Goal: Information Seeking & Learning: Learn about a topic

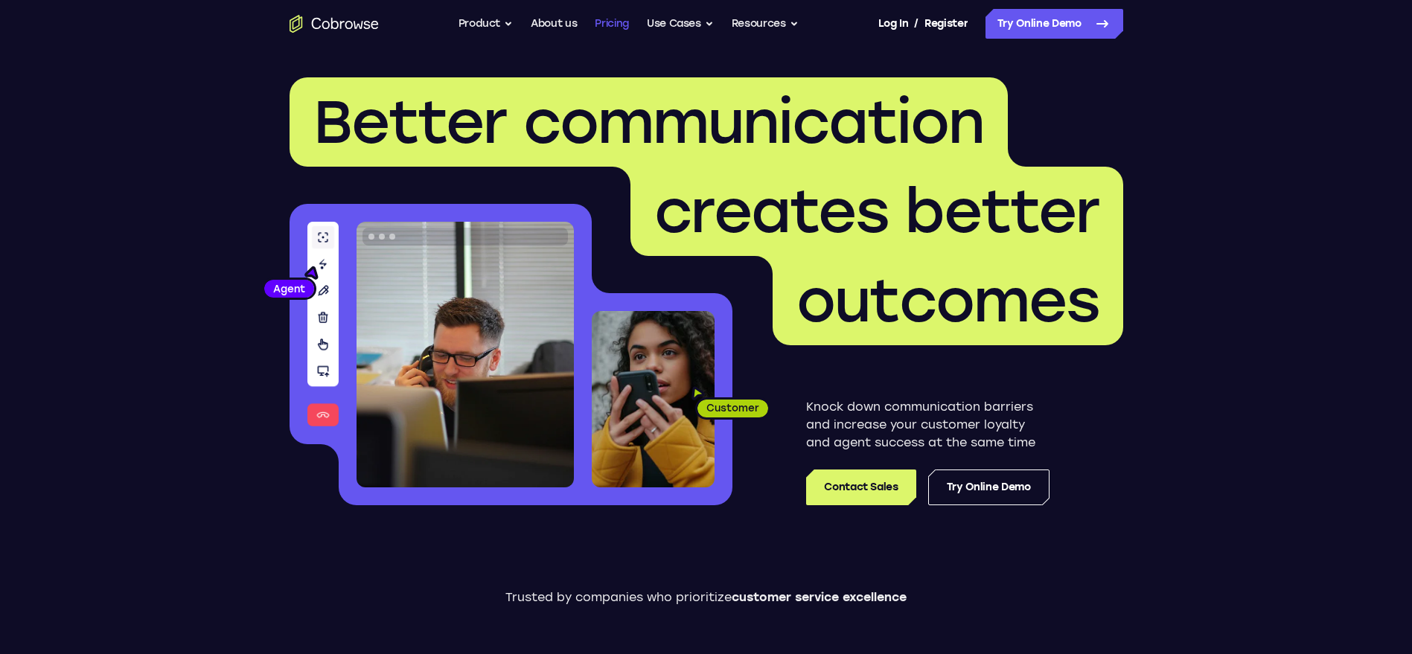
click at [604, 25] on link "Pricing" at bounding box center [612, 24] width 34 height 30
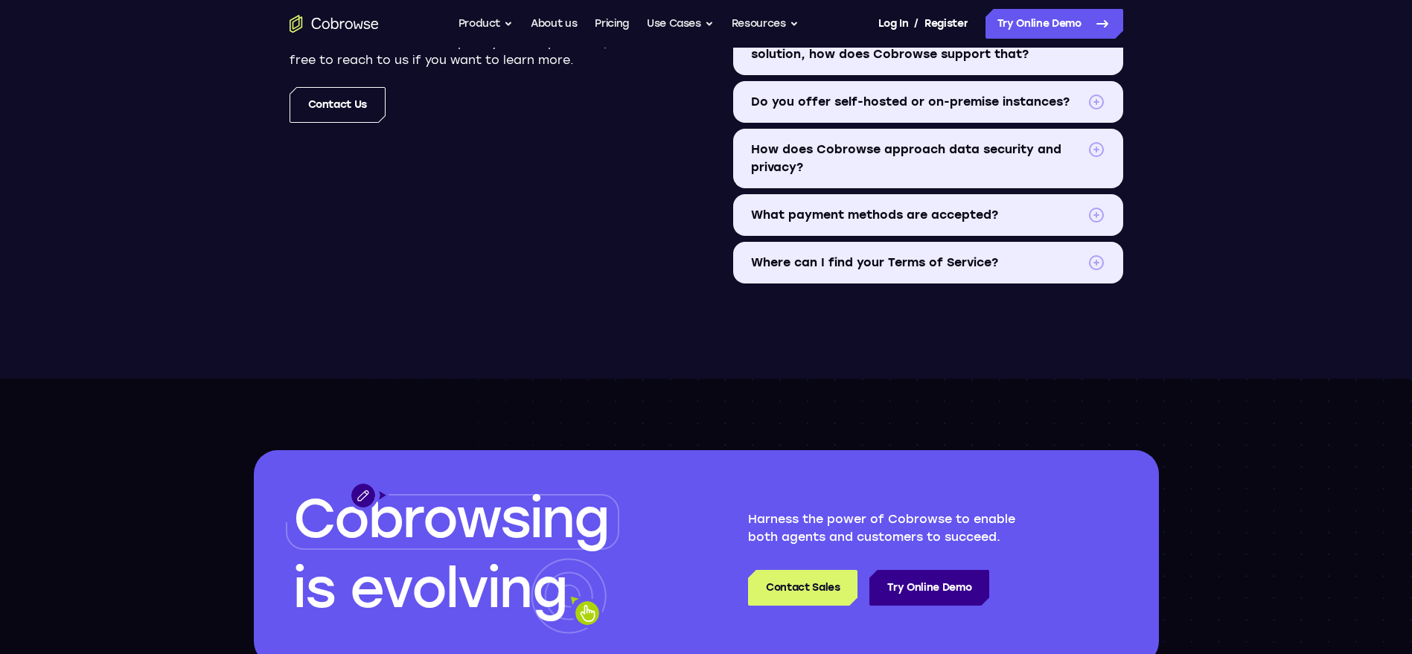
scroll to position [1701, 0]
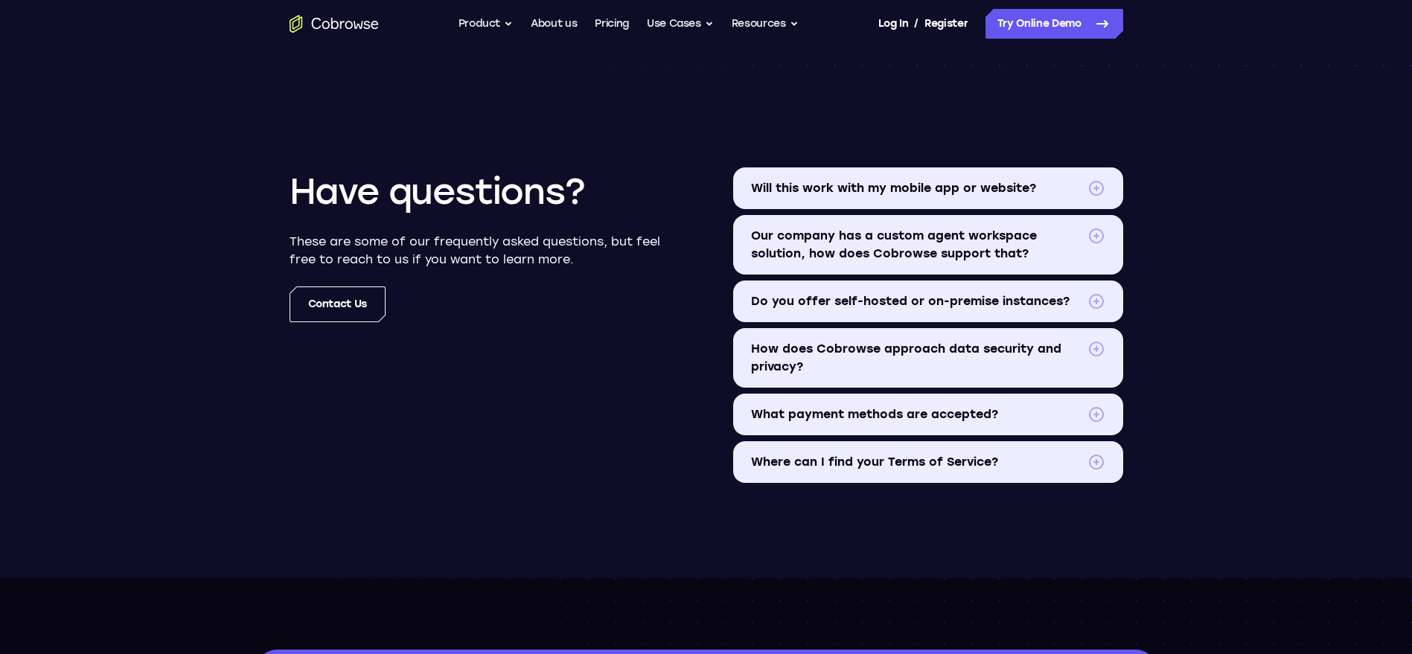
click at [823, 297] on span "Do you offer self-hosted or on-premise instances?" at bounding box center [916, 301] width 330 height 18
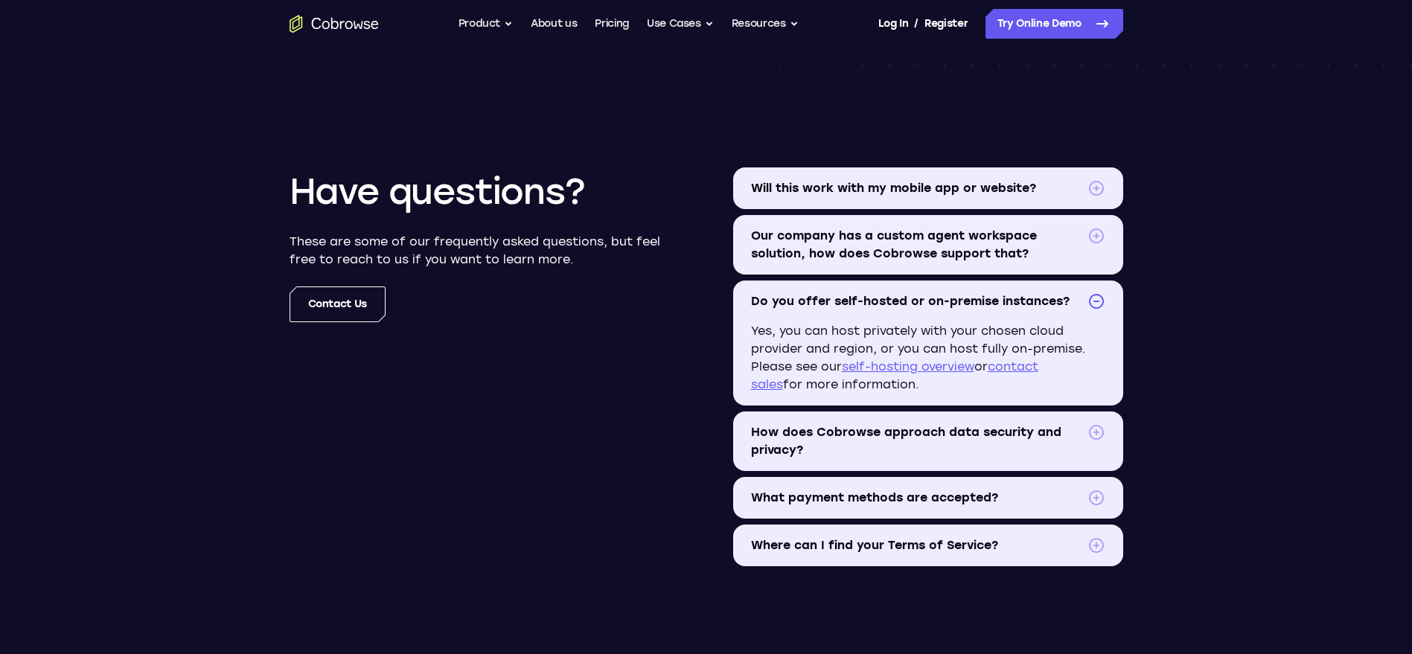
drag, startPoint x: 792, startPoint y: 306, endPoint x: 782, endPoint y: 314, distance: 12.7
click at [790, 306] on span "Do you offer self-hosted or on-premise instances?" at bounding box center [916, 301] width 330 height 18
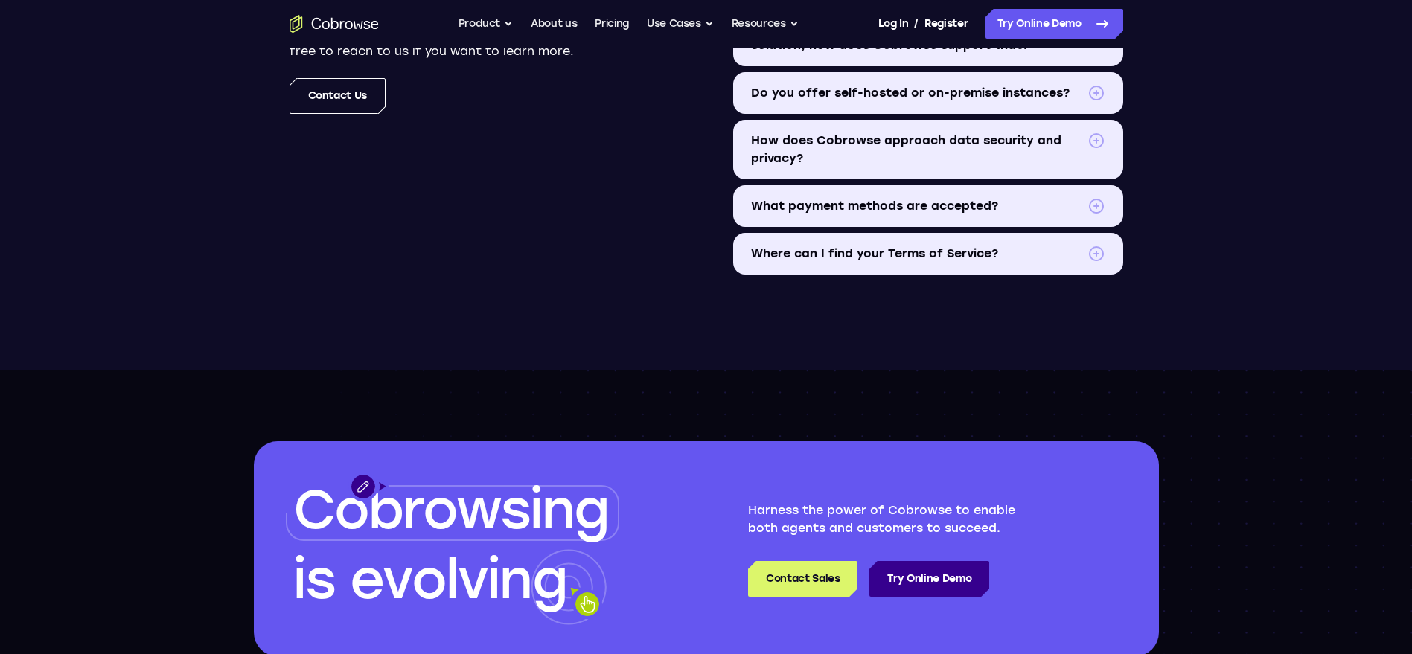
scroll to position [2012, 0]
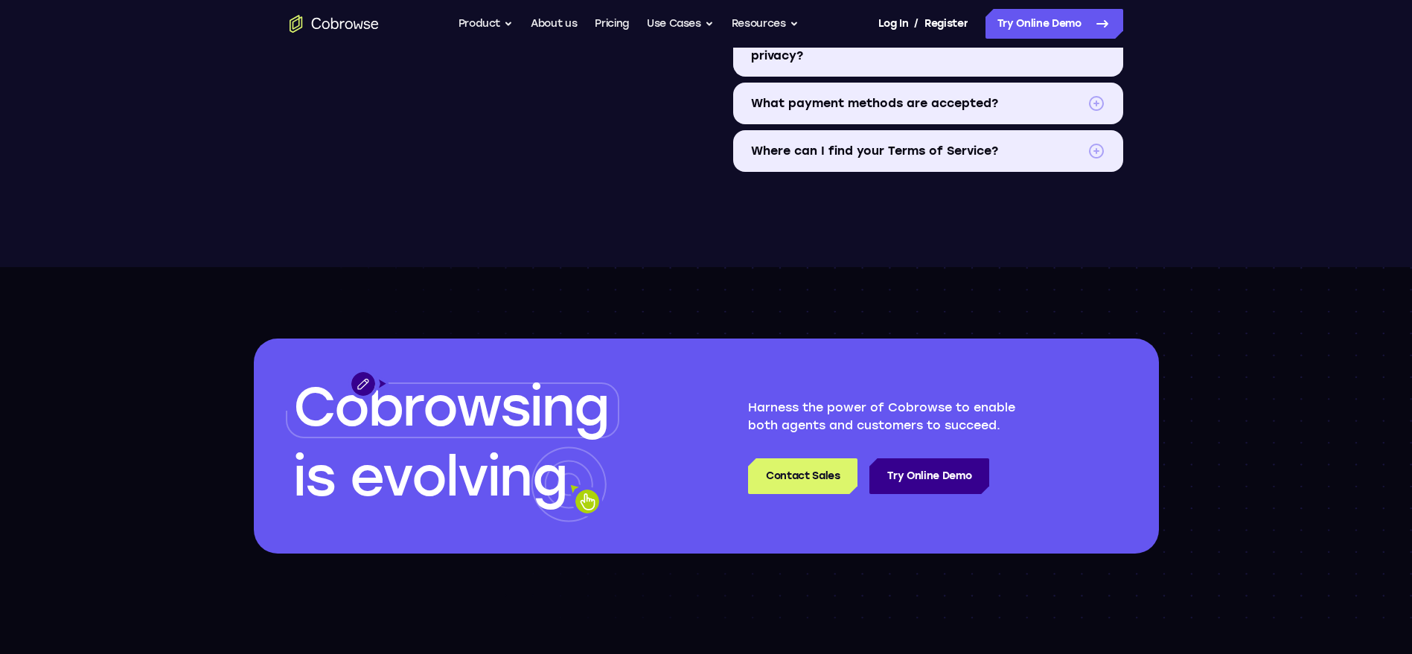
click at [758, 111] on span "What payment methods are accepted?" at bounding box center [916, 104] width 330 height 18
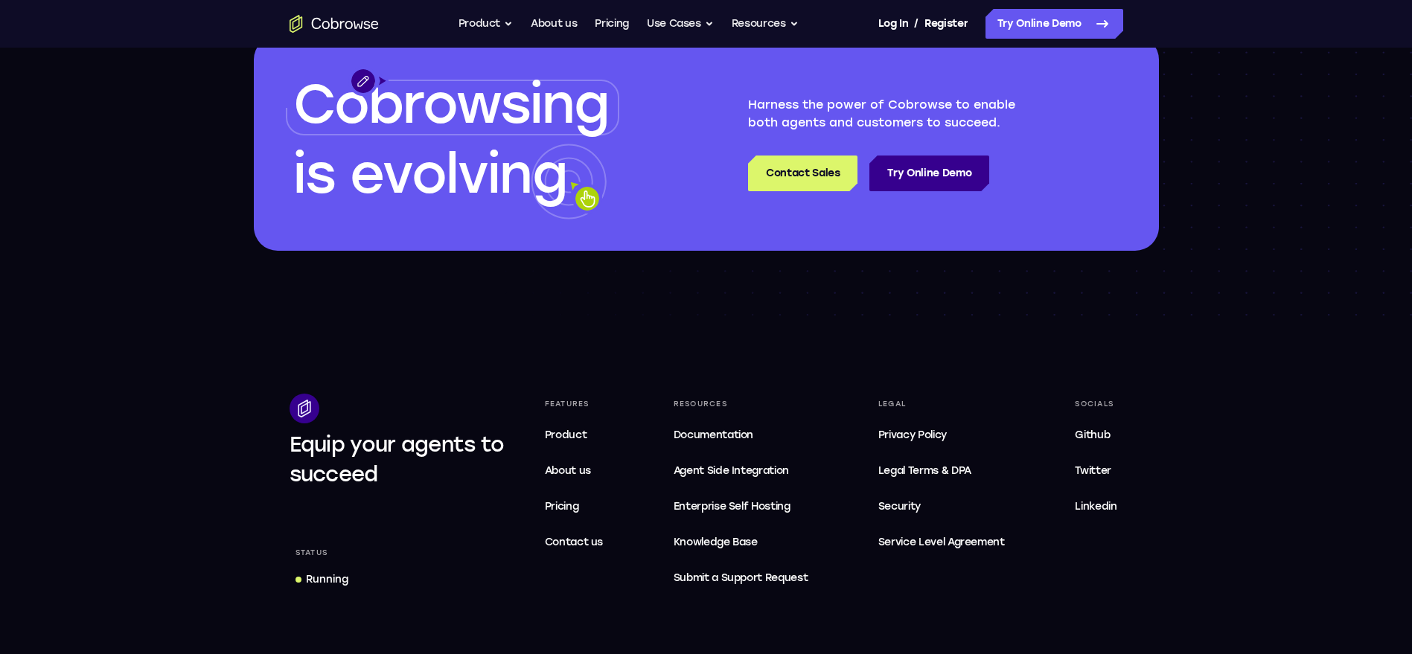
scroll to position [2667, 0]
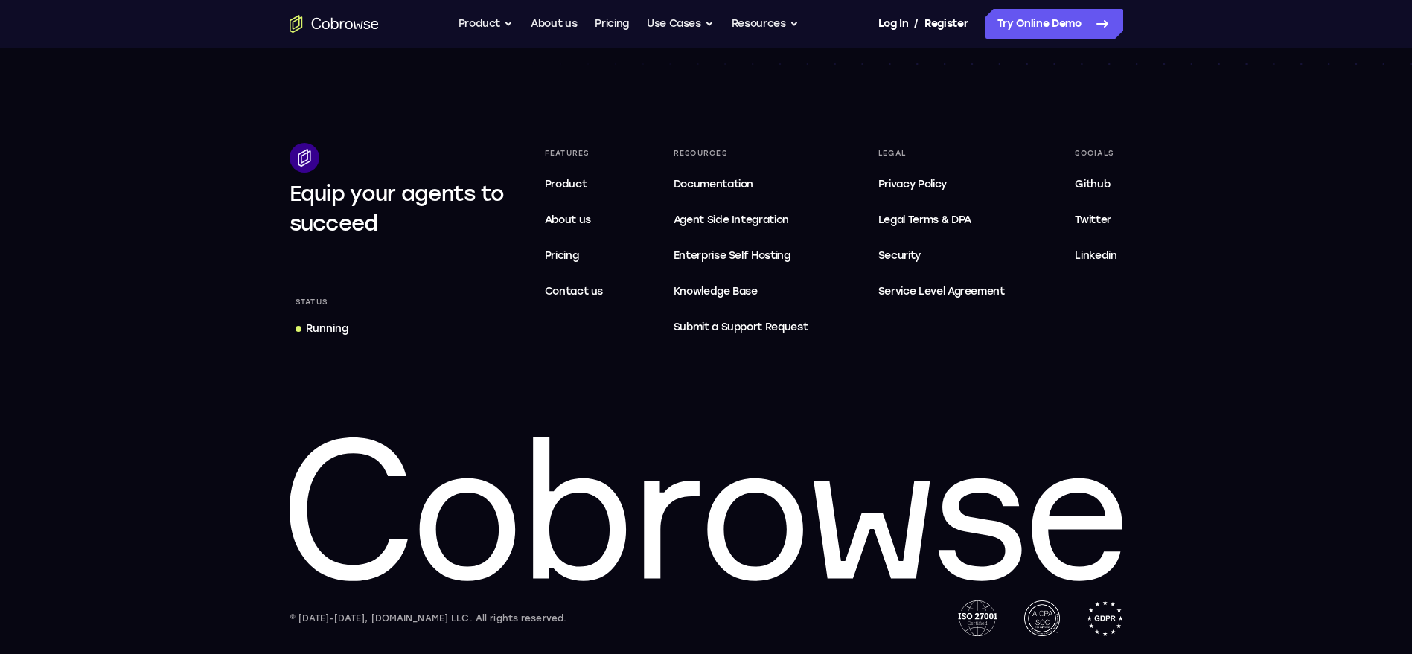
drag, startPoint x: 896, startPoint y: 386, endPoint x: 904, endPoint y: 382, distance: 9.0
